Goal: Task Accomplishment & Management: Use online tool/utility

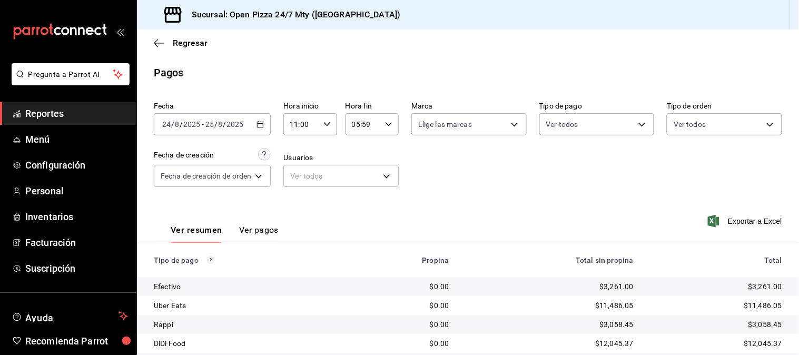
scroll to position [53, 0]
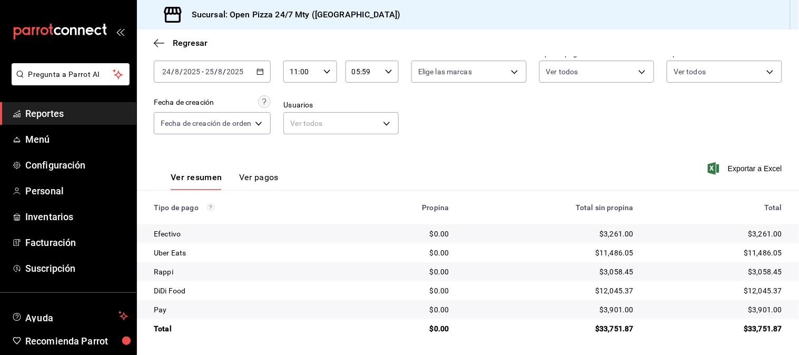
click at [258, 71] on icon "button" at bounding box center [259, 71] width 7 height 7
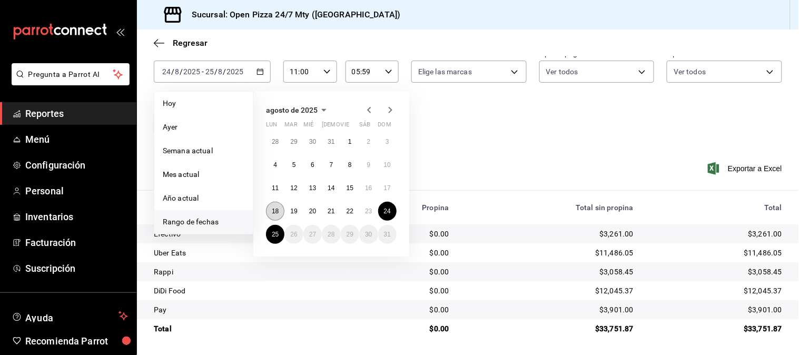
click at [274, 209] on abbr "18" at bounding box center [275, 210] width 7 height 7
click at [388, 210] on abbr "24" at bounding box center [387, 210] width 7 height 7
type input "00:00"
type input "23:59"
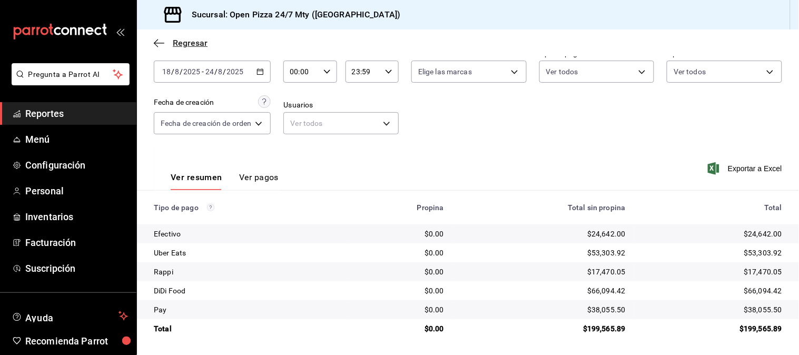
click at [159, 45] on icon "button" at bounding box center [159, 42] width 11 height 9
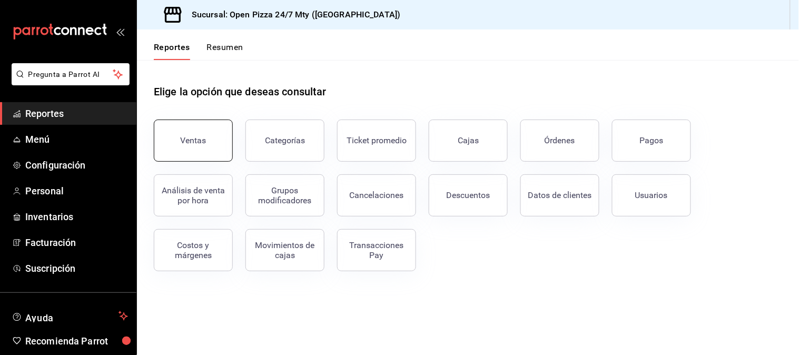
click at [204, 143] on div "Ventas" at bounding box center [194, 140] width 26 height 10
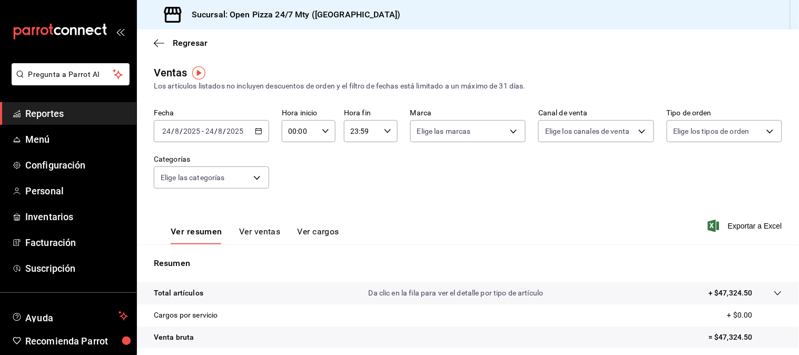
click at [255, 134] on icon "button" at bounding box center [258, 130] width 7 height 7
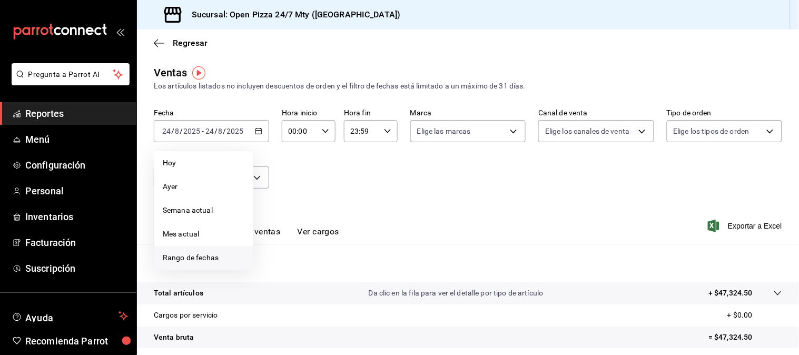
click at [206, 256] on span "Rango de fechas" at bounding box center [204, 257] width 82 height 11
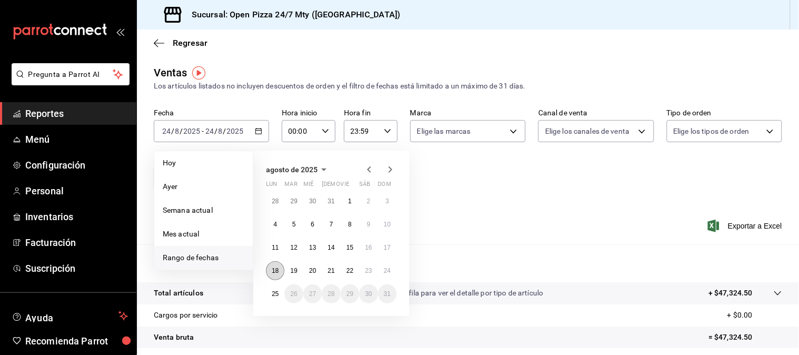
click at [275, 272] on abbr "18" at bounding box center [275, 270] width 7 height 7
click at [386, 271] on abbr "24" at bounding box center [387, 270] width 7 height 7
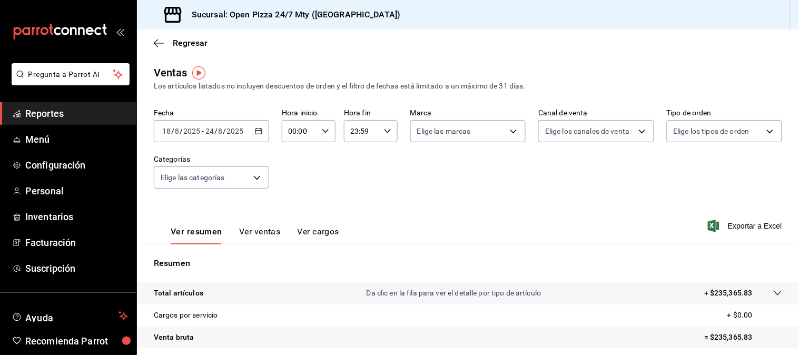
click at [271, 234] on button "Ver ventas" at bounding box center [260, 235] width 42 height 18
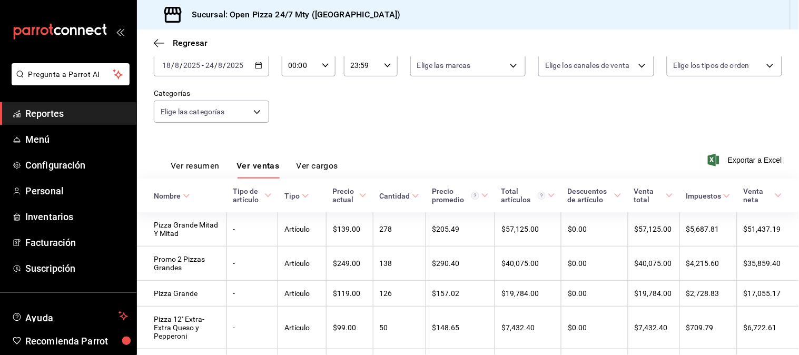
scroll to position [117, 0]
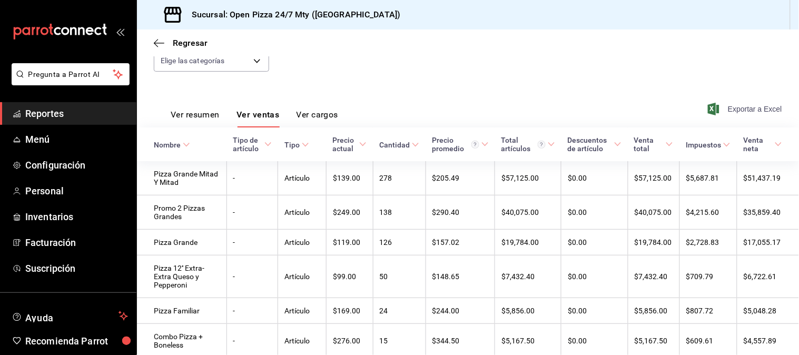
click at [723, 111] on span "Exportar a Excel" at bounding box center [746, 109] width 72 height 13
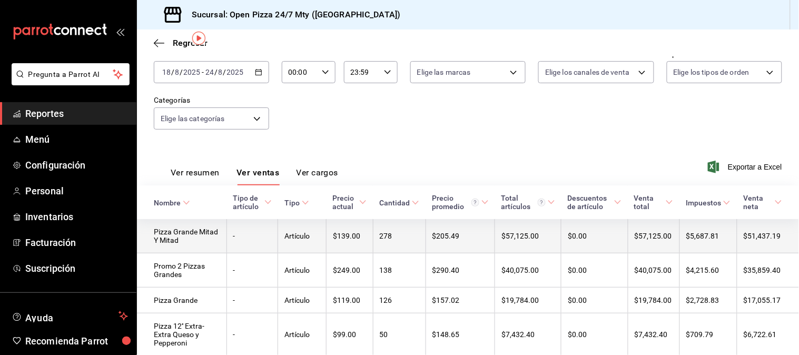
scroll to position [0, 0]
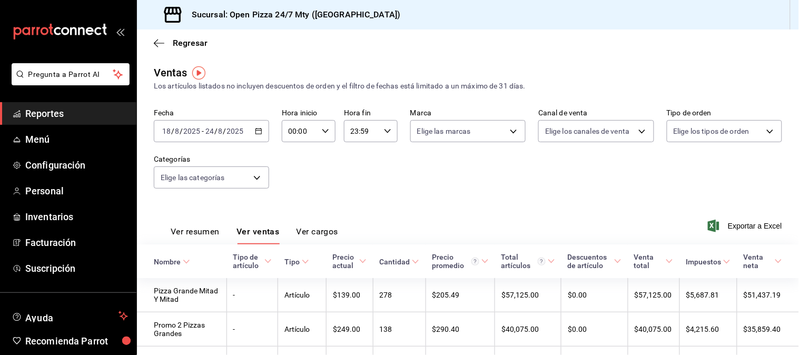
click at [591, 186] on div "Fecha [DATE] [DATE] - [DATE] [DATE] Hora inicio 00:00 Hora inicio Hora fin 23:5…" at bounding box center [468, 154] width 628 height 93
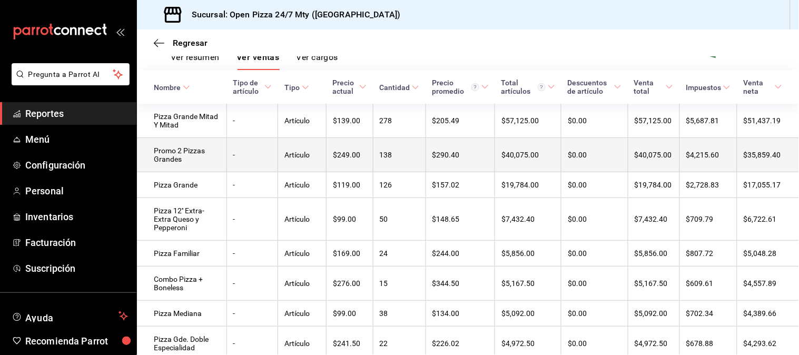
scroll to position [175, 0]
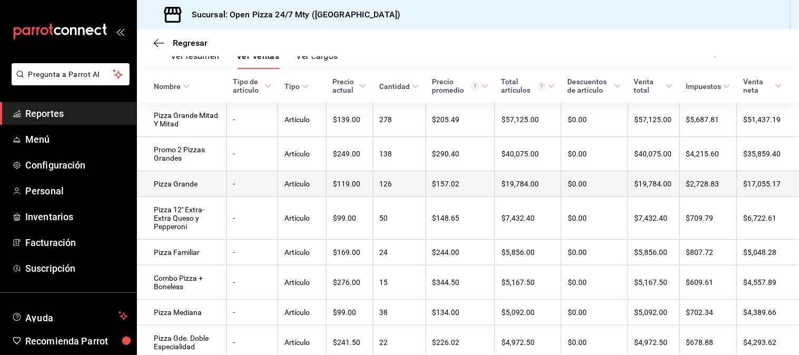
click at [395, 195] on td "126" at bounding box center [399, 184] width 53 height 26
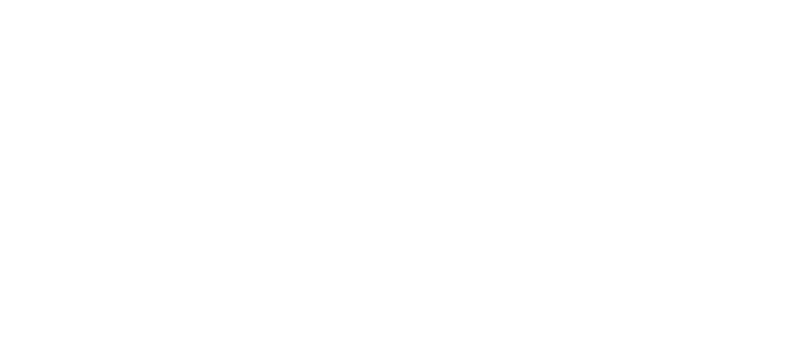
click at [422, 4] on html at bounding box center [399, 2] width 799 height 4
